Goal: Contribute content

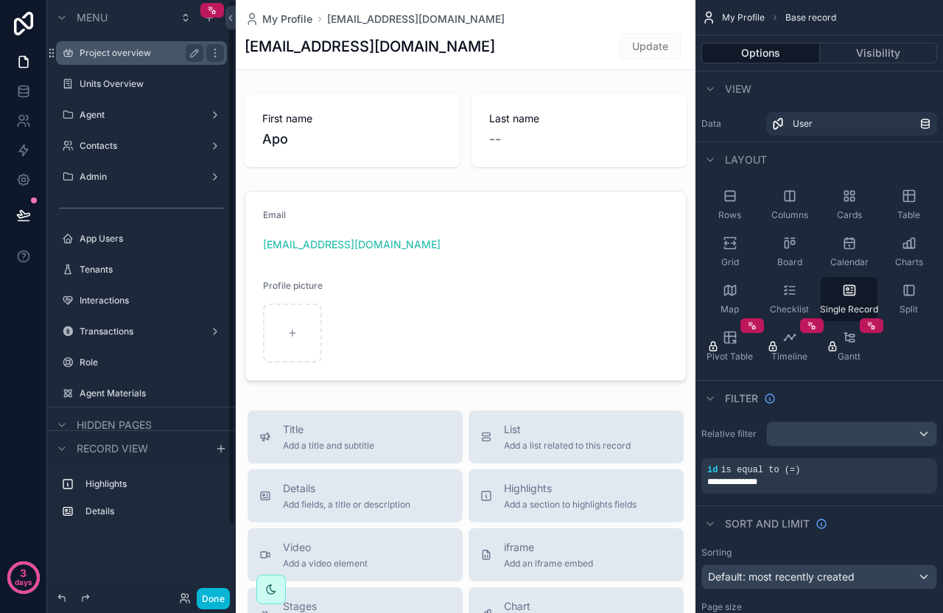
click at [121, 52] on label "Project overview" at bounding box center [139, 53] width 118 height 12
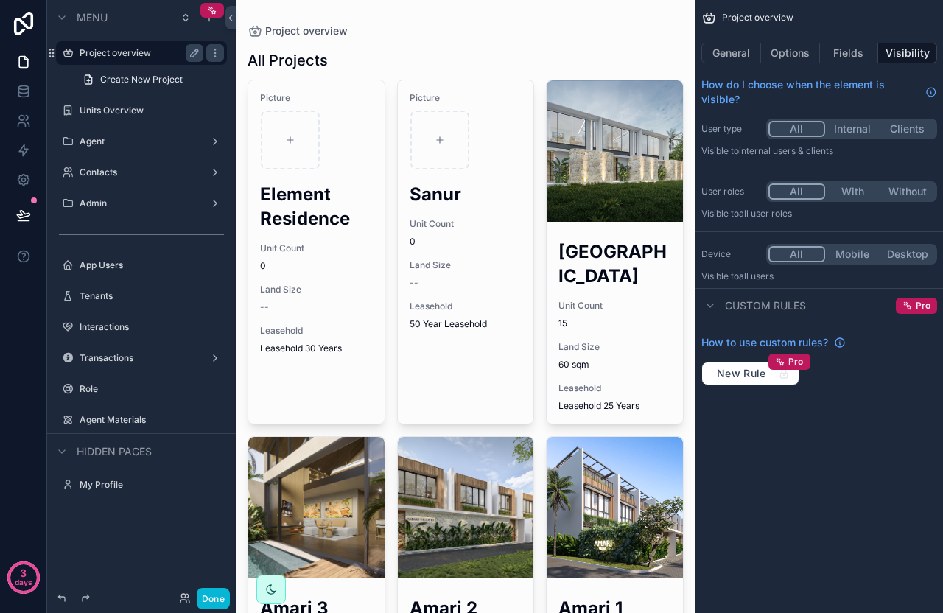
click at [286, 145] on div "scrollable content" at bounding box center [465, 425] width 459 height 850
click at [289, 141] on icon "scrollable content" at bounding box center [290, 140] width 10 height 10
type input "**********"
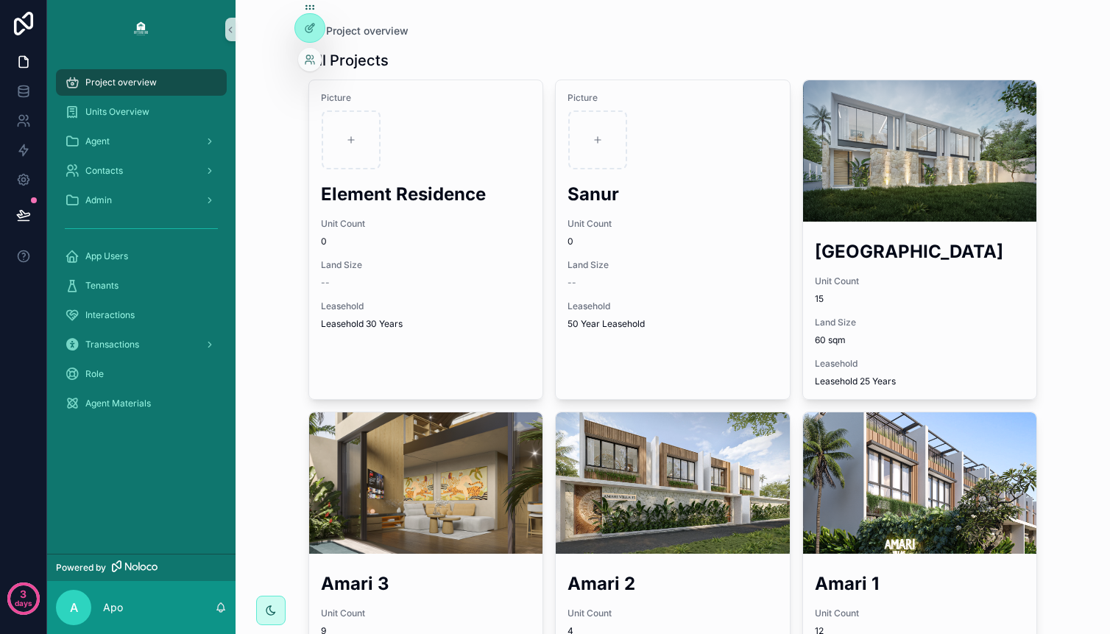
click at [322, 36] on div at bounding box center [310, 27] width 31 height 29
click at [317, 32] on div at bounding box center [309, 28] width 29 height 28
